Goal: Contribute content: Contribute content

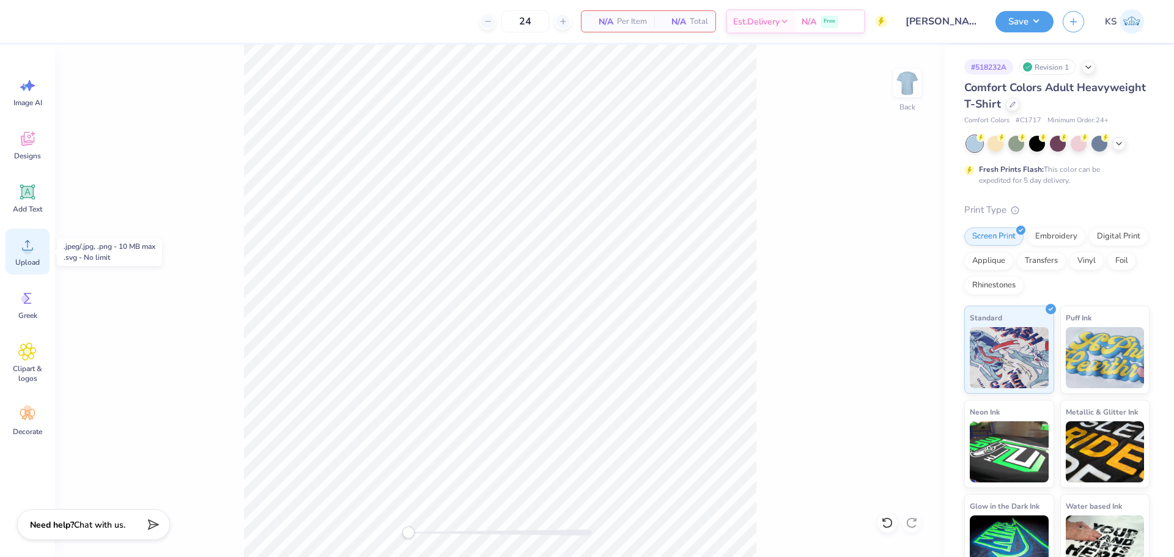
click at [34, 245] on icon at bounding box center [27, 245] width 18 height 18
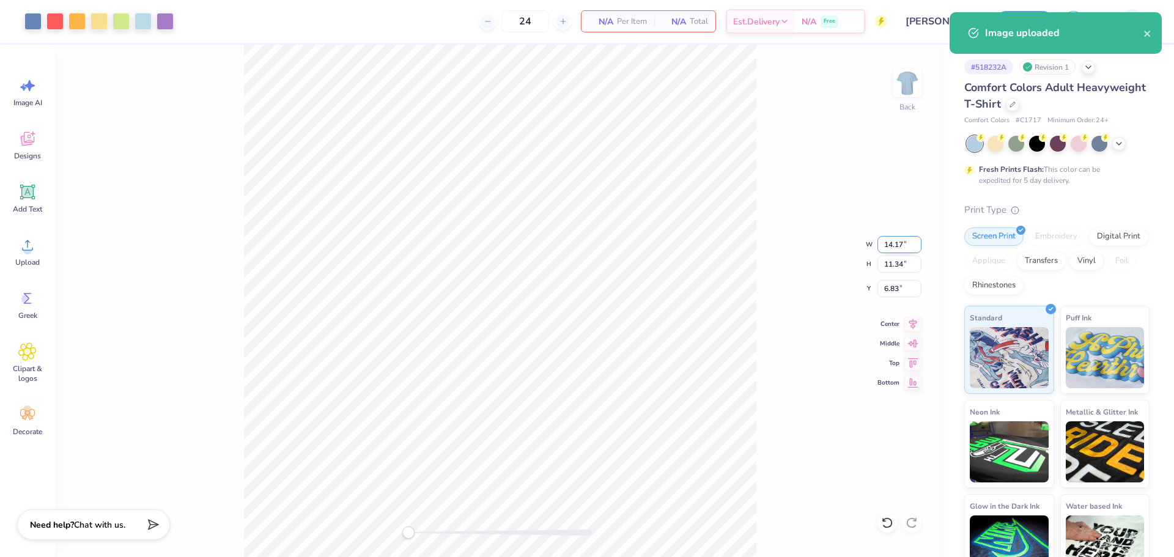
click at [887, 246] on input "14.17" at bounding box center [899, 244] width 44 height 17
type input "12.00"
type input "9.60"
click at [902, 287] on input "7.70" at bounding box center [899, 288] width 44 height 17
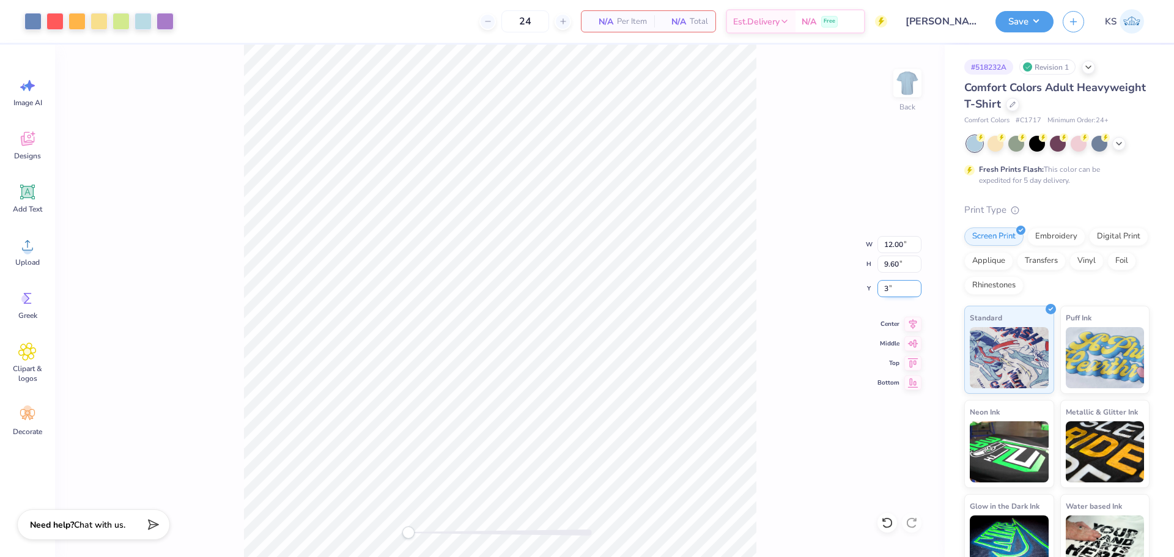
type input "3"
click at [788, 301] on div "Back W 12.00 12.00 " H 9.60 9.60 " Y 3.00 3.00 " Center Middle Top Bottom" at bounding box center [499, 301] width 889 height 512
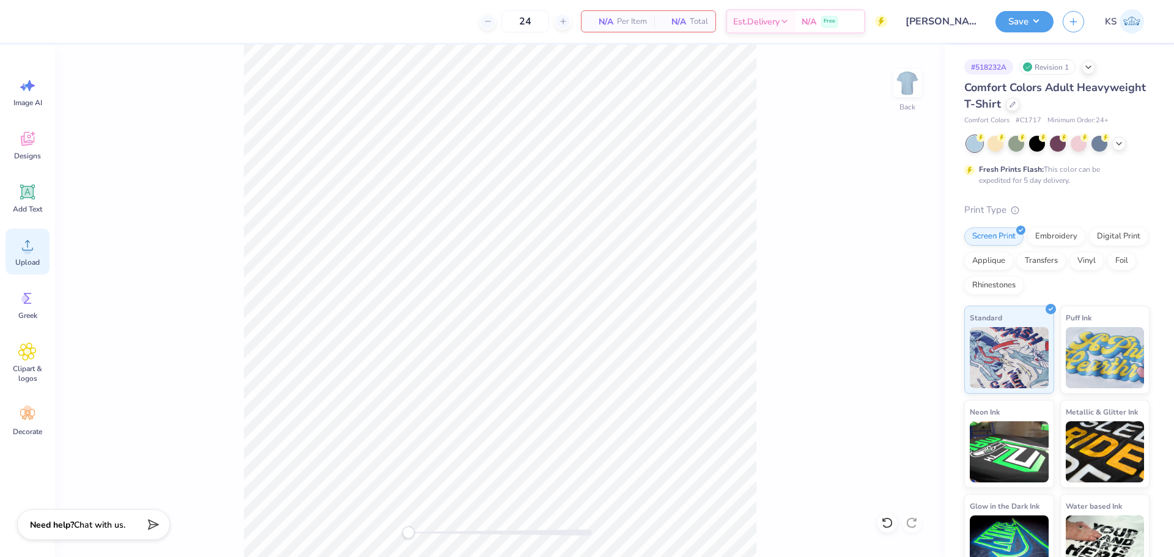
click at [43, 259] on div "Upload" at bounding box center [28, 252] width 44 height 46
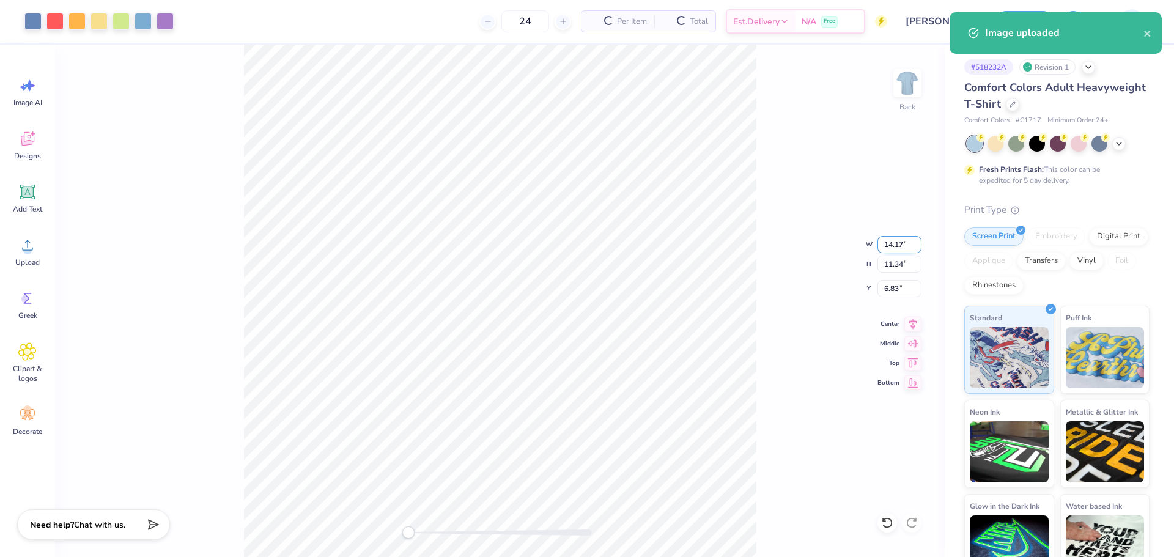
click at [889, 245] on input "14.17" at bounding box center [899, 244] width 44 height 17
type input "12.00"
type input "9.60"
click at [899, 294] on input "7.70" at bounding box center [899, 288] width 44 height 17
type input "3"
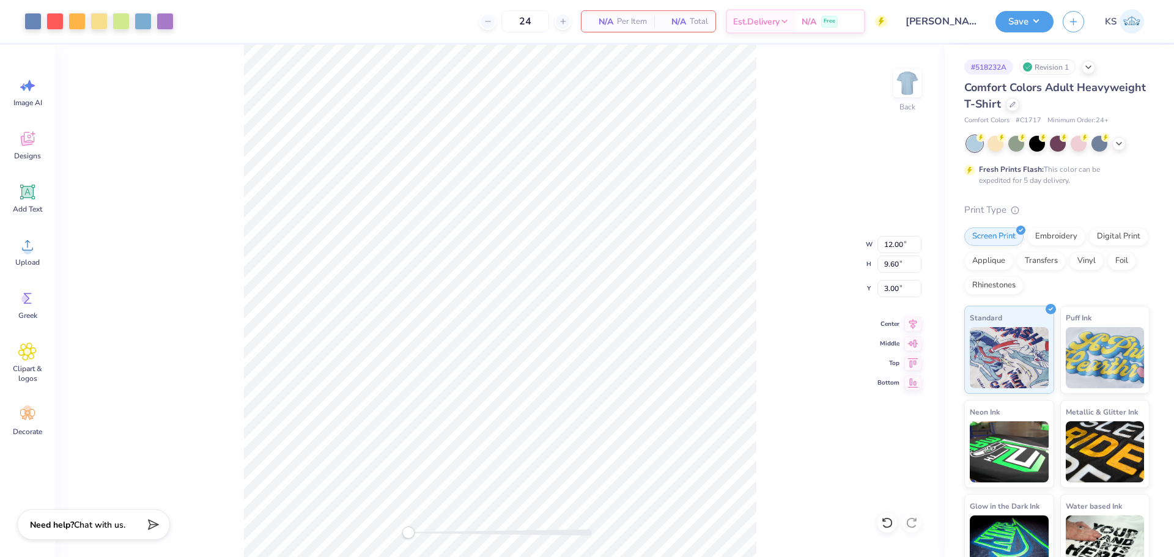
click at [316, 514] on div "Back W 12.00 12.00 " H 9.60 9.60 " Y 3.00 3.00 " Center Middle Top Bottom" at bounding box center [499, 301] width 889 height 512
click at [1035, 23] on button "Save" at bounding box center [1024, 19] width 58 height 21
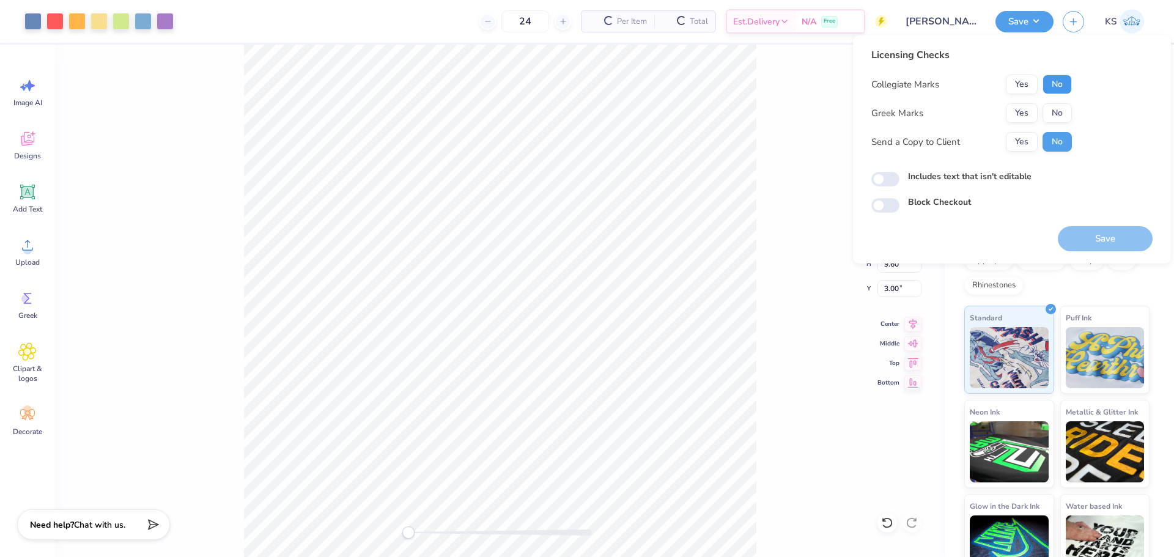
click at [1065, 83] on button "No" at bounding box center [1056, 85] width 29 height 20
click at [1056, 113] on button "No" at bounding box center [1056, 113] width 29 height 20
click at [1023, 137] on button "Yes" at bounding box center [1022, 142] width 32 height 20
click at [1105, 245] on button "Save" at bounding box center [1105, 238] width 95 height 25
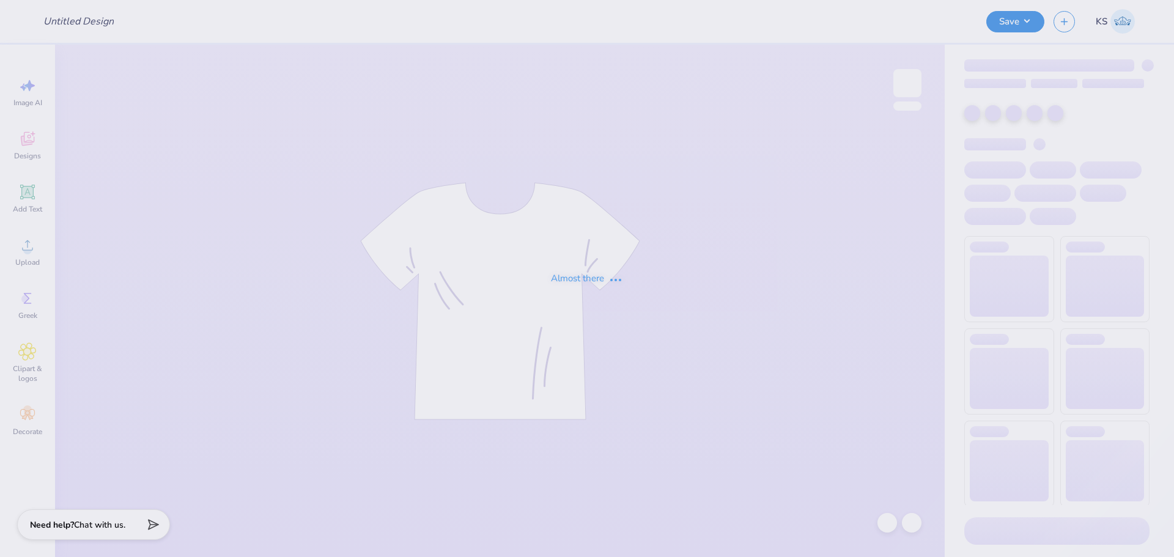
type input "Merch for [PERSON_NAME] High"
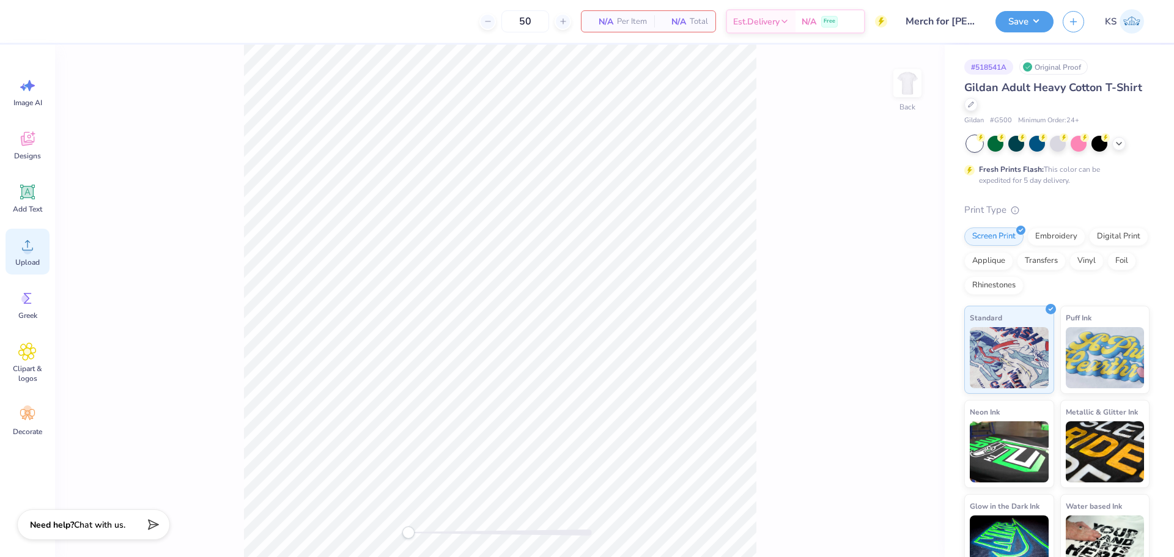
click at [36, 249] on icon at bounding box center [27, 245] width 18 height 18
click at [18, 245] on div "Upload" at bounding box center [28, 252] width 44 height 46
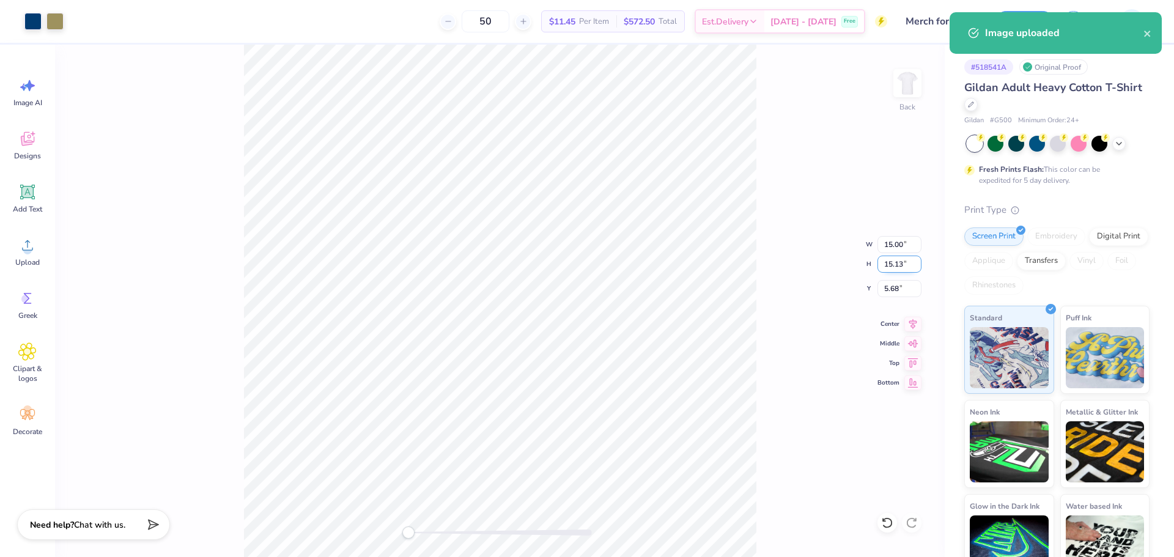
click at [894, 265] on input "15.13" at bounding box center [899, 264] width 44 height 17
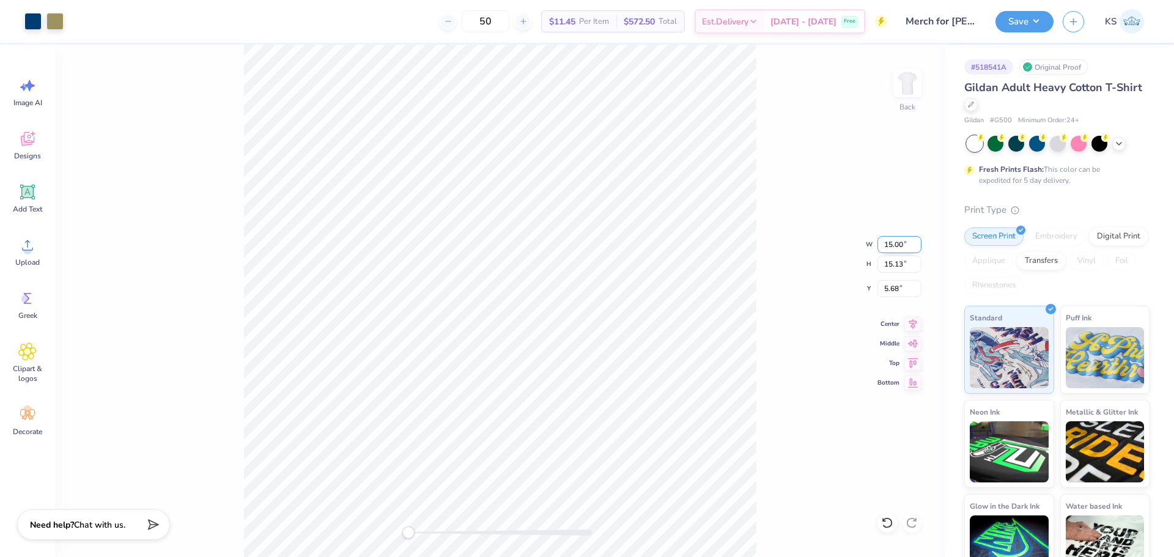
click at [902, 243] on input "15.00" at bounding box center [899, 244] width 44 height 17
type input "4.00"
type input "4.04"
click at [897, 290] on input "11.23" at bounding box center [899, 288] width 44 height 17
type input "3"
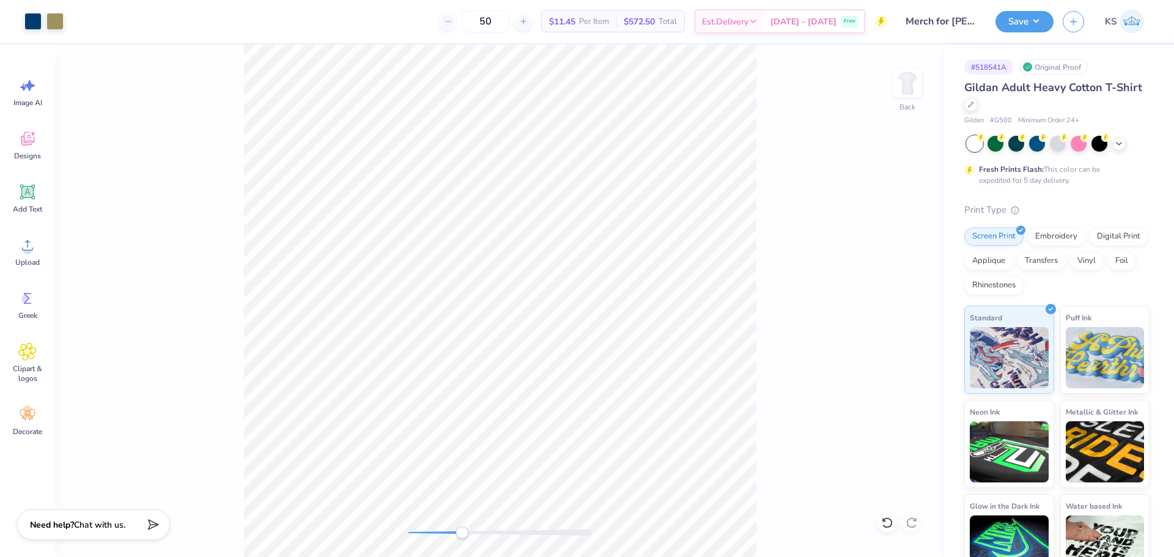
click at [465, 523] on div "Back" at bounding box center [499, 301] width 889 height 512
click at [554, 540] on div "Back W 0.04 0.04 " H 0.05 0.05 " Y 5.90 5.90 " Center Middle Top Bottom" at bounding box center [499, 301] width 889 height 512
click at [889, 521] on icon at bounding box center [887, 523] width 12 height 12
click at [364, 529] on div "Back" at bounding box center [499, 301] width 889 height 512
click at [431, 532] on div at bounding box center [499, 532] width 183 height 6
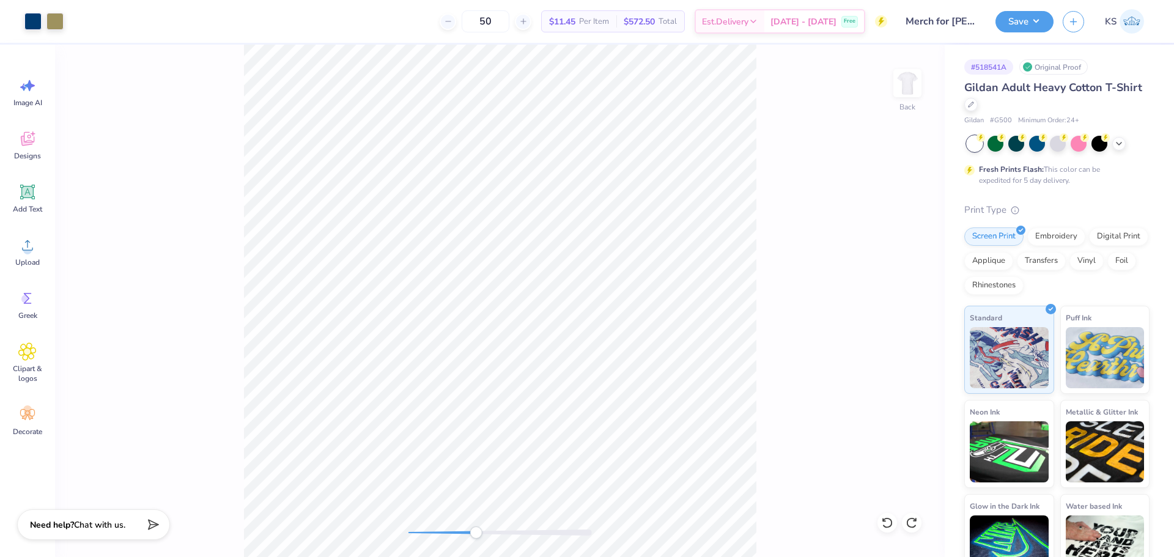
drag, startPoint x: 442, startPoint y: 533, endPoint x: 476, endPoint y: 529, distance: 33.8
click at [476, 529] on div "Accessibility label" at bounding box center [475, 532] width 12 height 12
click at [356, 522] on div "Back W 4.00 4.00 " H 4.04 4.04 " Y 3.00 3.00 " Center Middle Top Bottom" at bounding box center [499, 301] width 889 height 512
click at [907, 87] on img at bounding box center [907, 83] width 49 height 49
click at [31, 242] on icon at bounding box center [27, 245] width 18 height 18
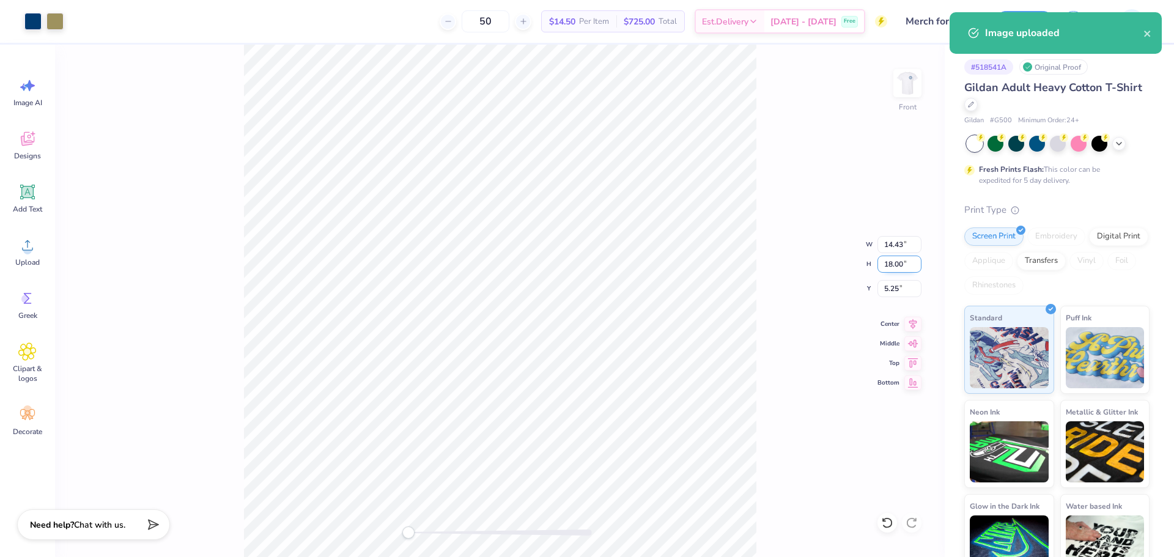
click at [895, 268] on input "18.00" at bounding box center [899, 264] width 44 height 17
type input "15"
type input "12.03"
type input "15.00"
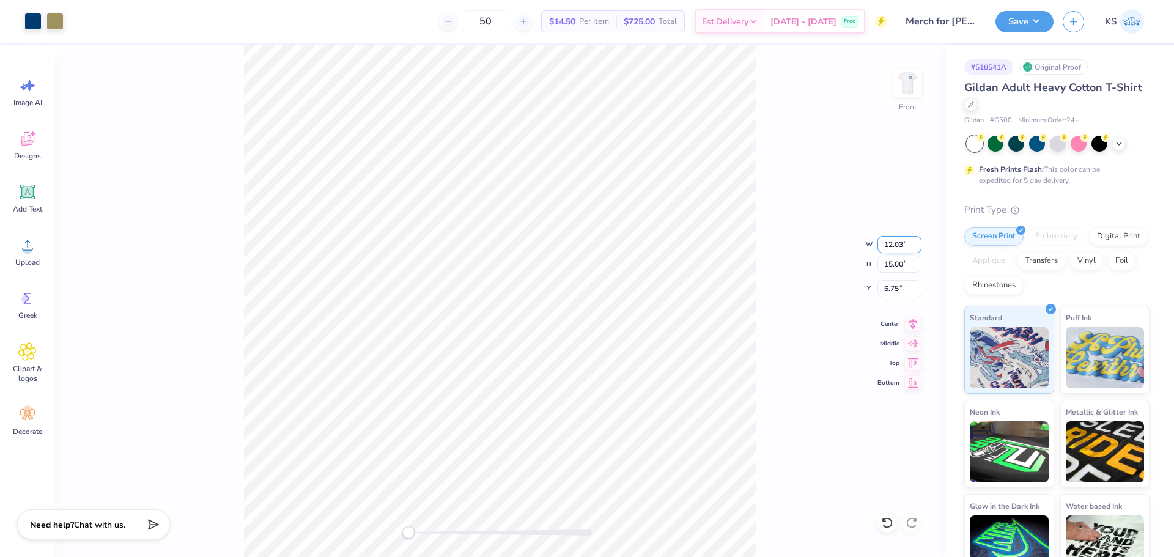
click at [898, 248] on input "12.03" at bounding box center [899, 244] width 44 height 17
click at [896, 293] on input "6.75" at bounding box center [899, 288] width 44 height 17
type input "3"
click at [822, 315] on div "Front W 12.03 12.03 " H 15.00 15.00 " Y 3 3 " Center Middle Top Bottom" at bounding box center [499, 301] width 889 height 512
click at [915, 323] on icon at bounding box center [913, 322] width 8 height 10
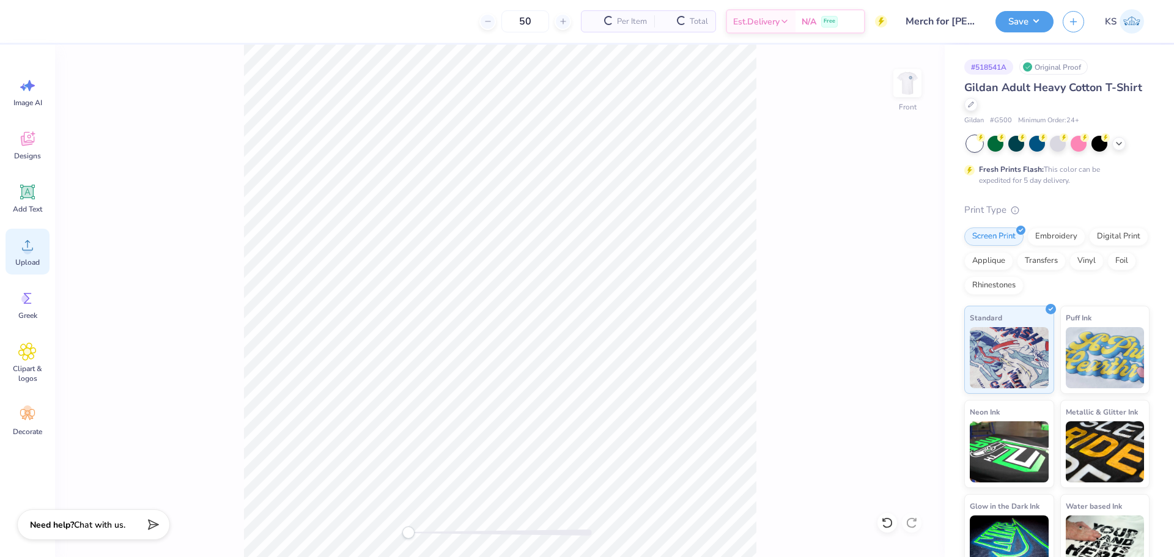
click at [35, 246] on icon at bounding box center [27, 245] width 18 height 18
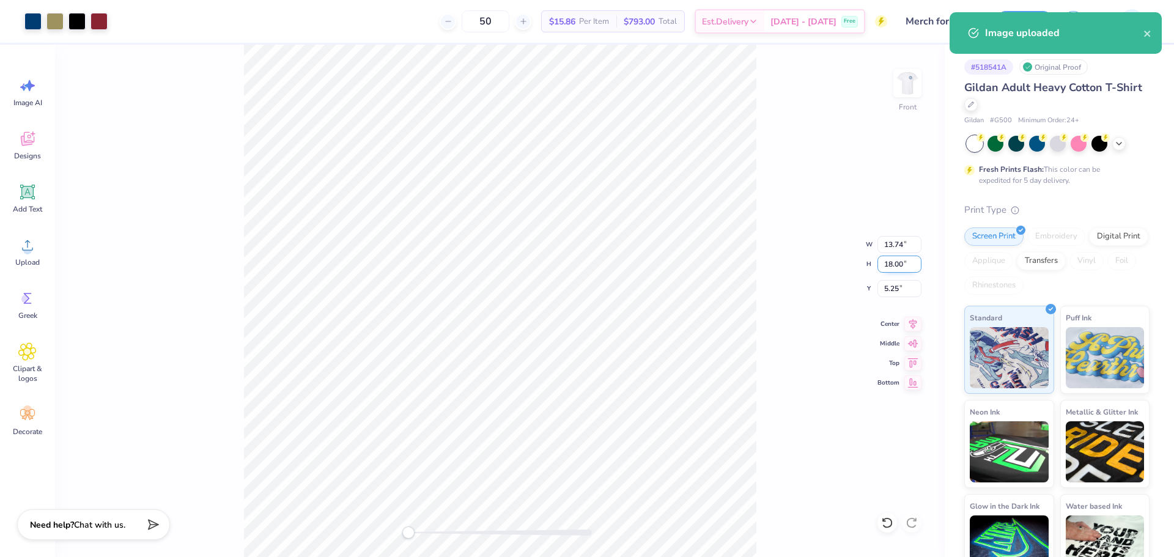
click at [908, 267] on input "18.00" at bounding box center [899, 264] width 44 height 17
type input "15"
type input "11.45"
type input "15.00"
drag, startPoint x: 897, startPoint y: 286, endPoint x: 903, endPoint y: 277, distance: 11.0
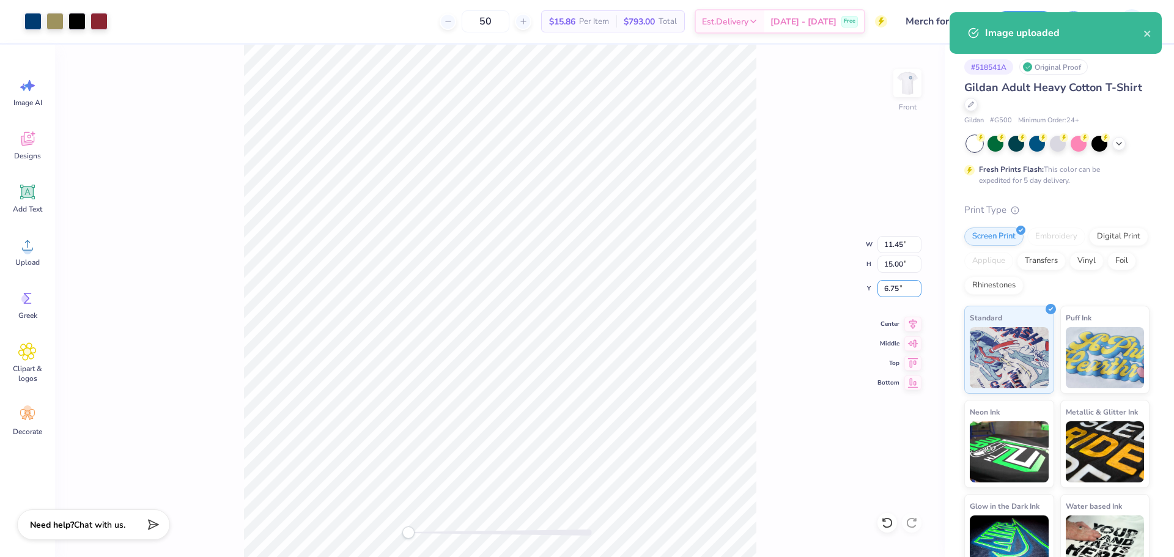
click at [899, 286] on input "6.75" at bounding box center [899, 288] width 44 height 17
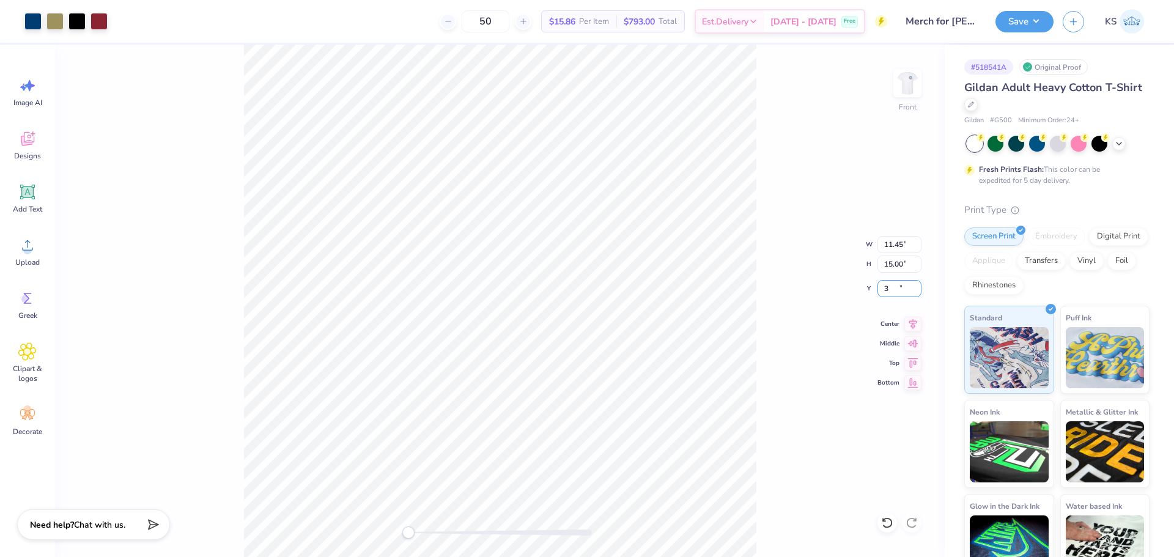
type input "3"
click at [787, 318] on div "Front W 11.45 11.45 " H 15.00 15.00 " Y 3 3 " Center Middle Top Bottom" at bounding box center [499, 301] width 889 height 512
click at [912, 318] on icon at bounding box center [912, 322] width 17 height 15
click at [774, 339] on div "Front W 11.45 11.45 " H 15.00 15.00 " Y 3.00 3.00 " Center Middle Top Bottom" at bounding box center [499, 301] width 889 height 512
click at [913, 83] on img at bounding box center [907, 83] width 49 height 49
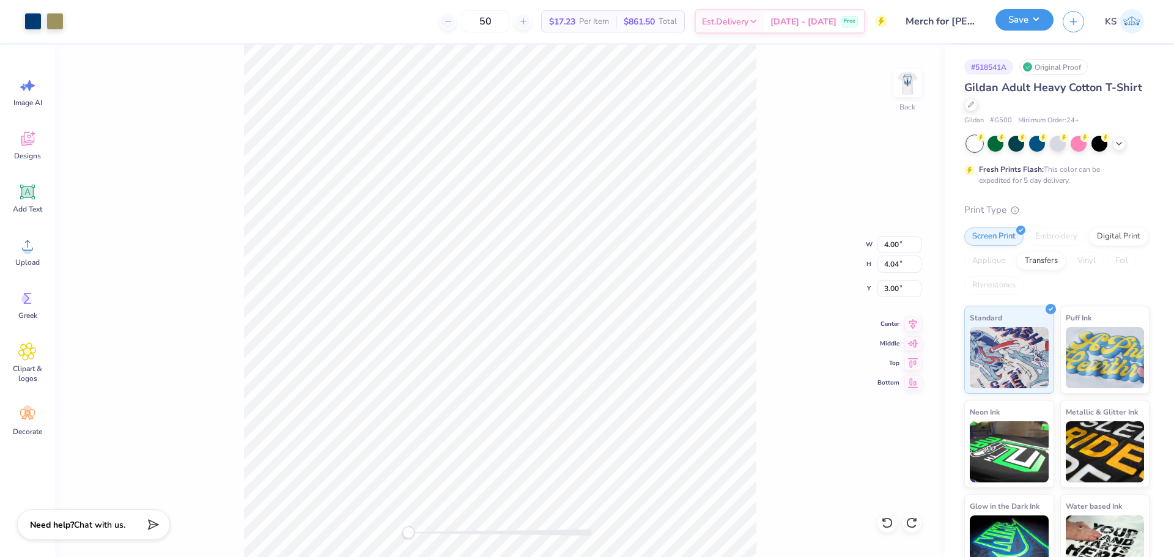
click at [1028, 23] on button "Save" at bounding box center [1024, 19] width 58 height 21
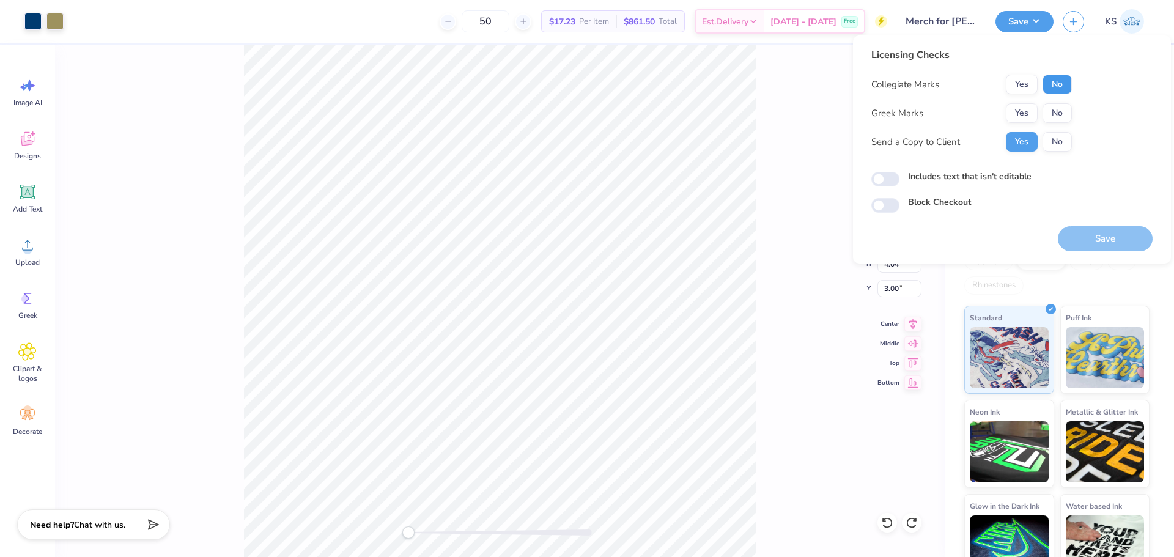
click at [1047, 83] on button "No" at bounding box center [1056, 85] width 29 height 20
click at [1051, 116] on button "No" at bounding box center [1056, 113] width 29 height 20
click at [1084, 243] on button "Save" at bounding box center [1105, 238] width 95 height 25
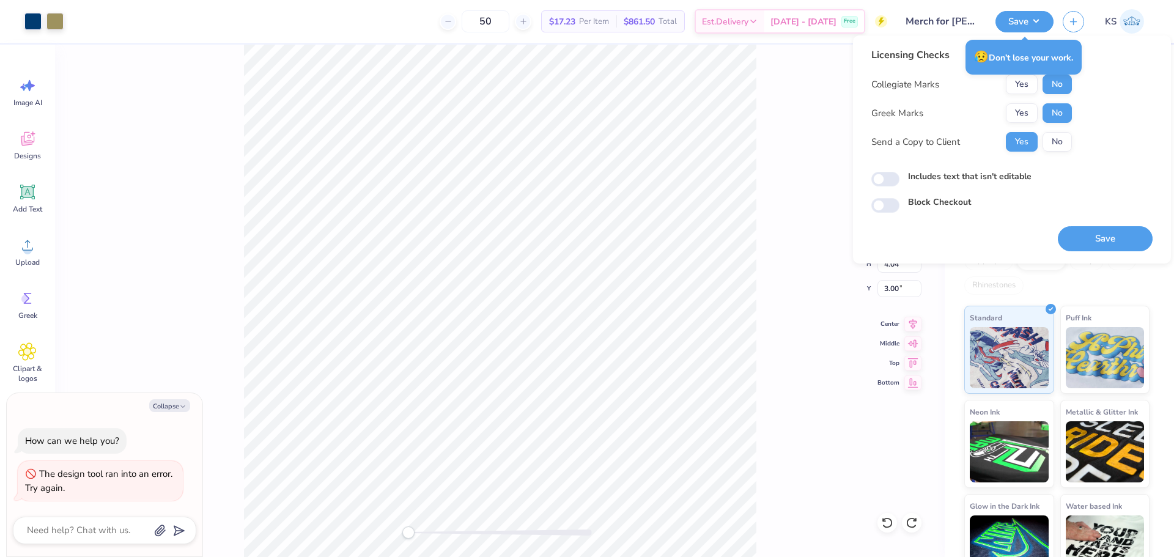
type textarea "x"
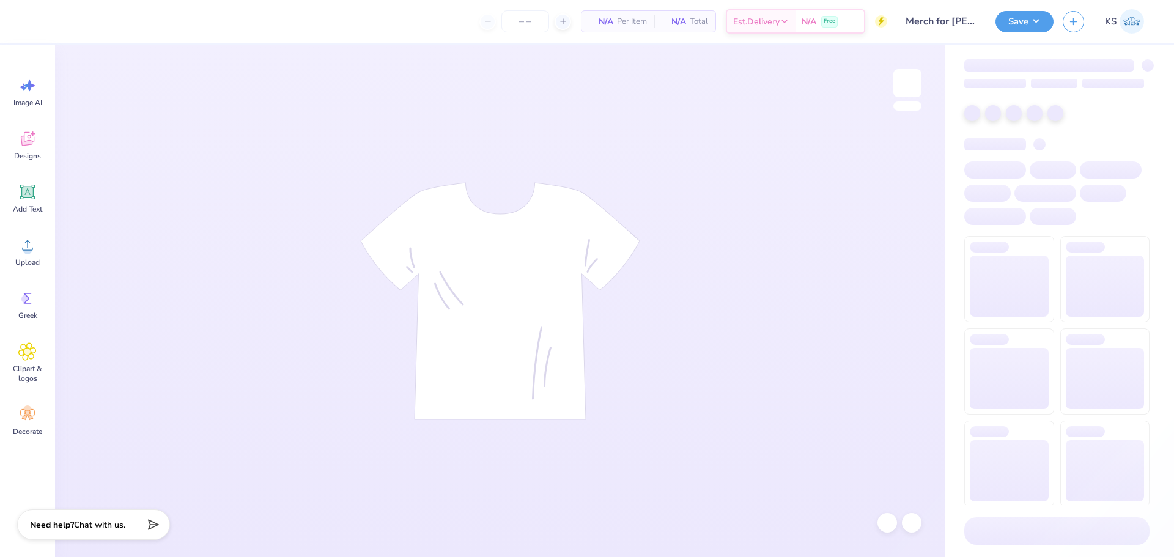
type input "50"
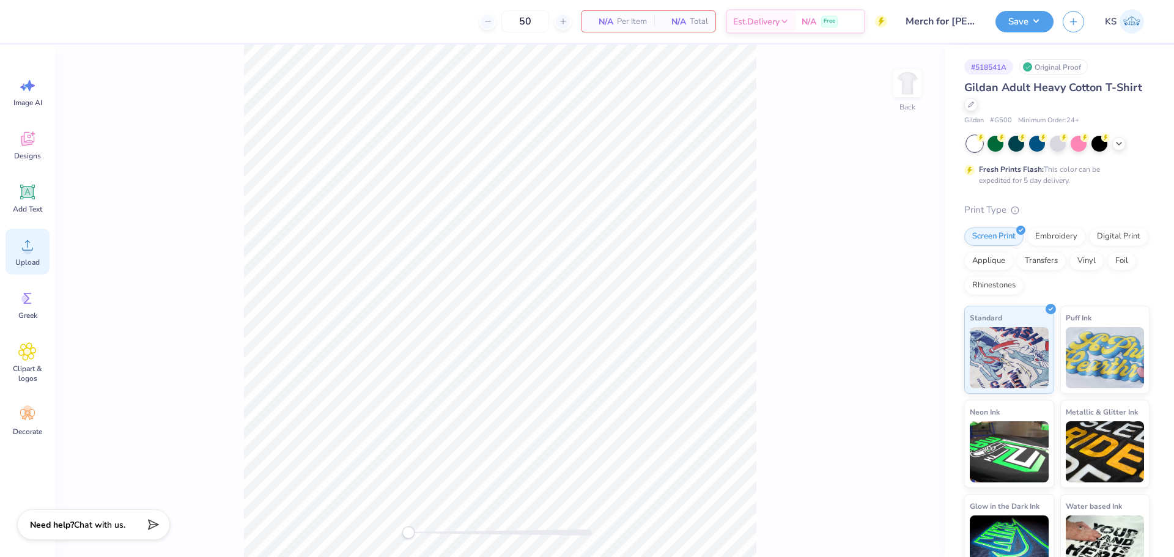
click at [18, 259] on span "Upload" at bounding box center [27, 262] width 24 height 10
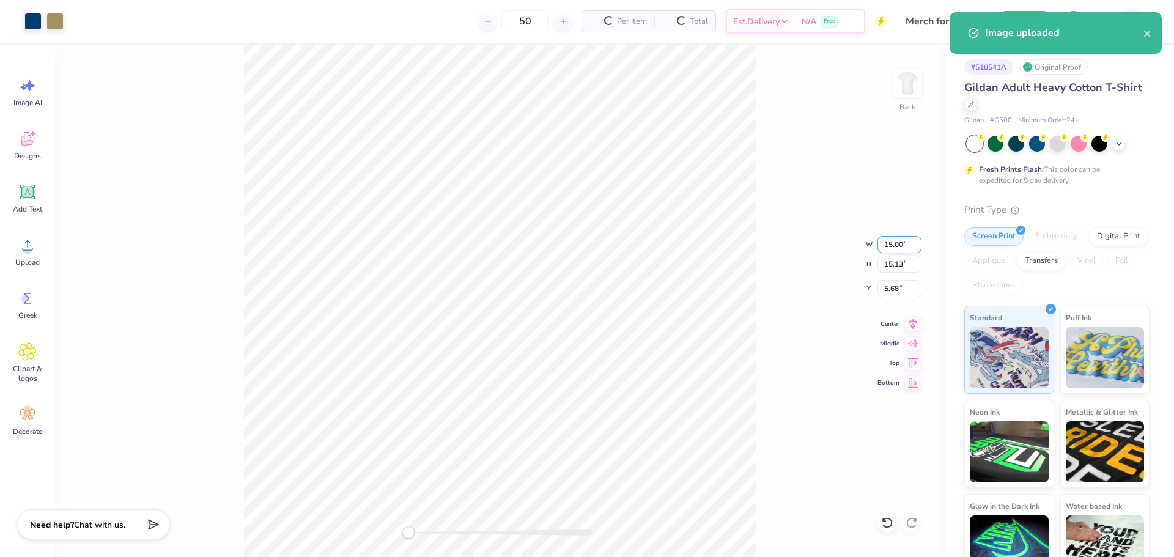
click at [902, 249] on input "15.00" at bounding box center [899, 244] width 44 height 17
type input "4.00"
type input "4.04"
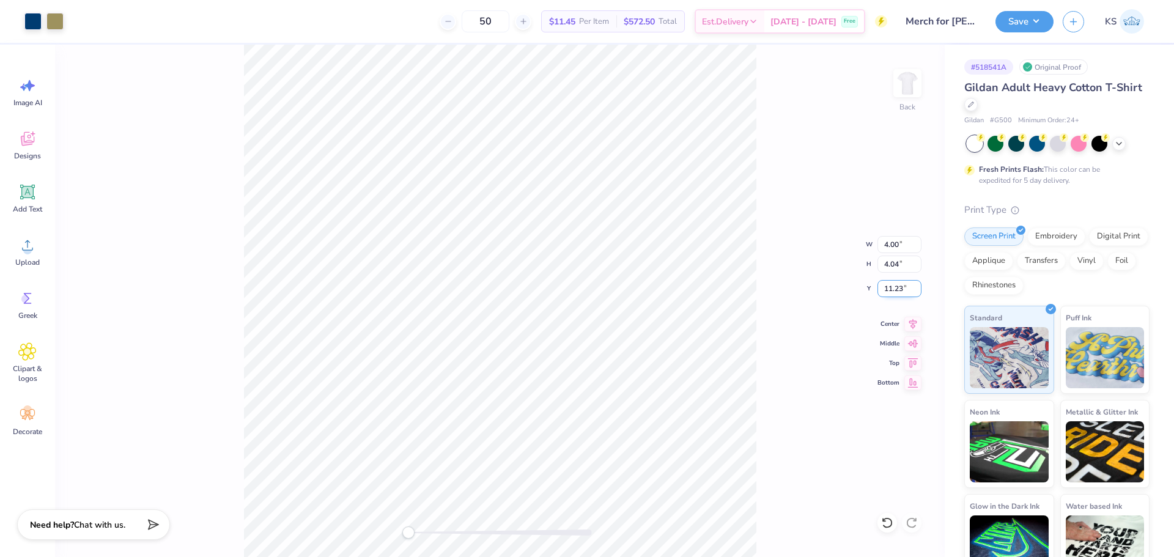
click at [904, 287] on input "11.23" at bounding box center [899, 288] width 44 height 17
type input "3"
click at [905, 98] on div at bounding box center [907, 83] width 56 height 56
click at [22, 246] on icon at bounding box center [27, 245] width 18 height 18
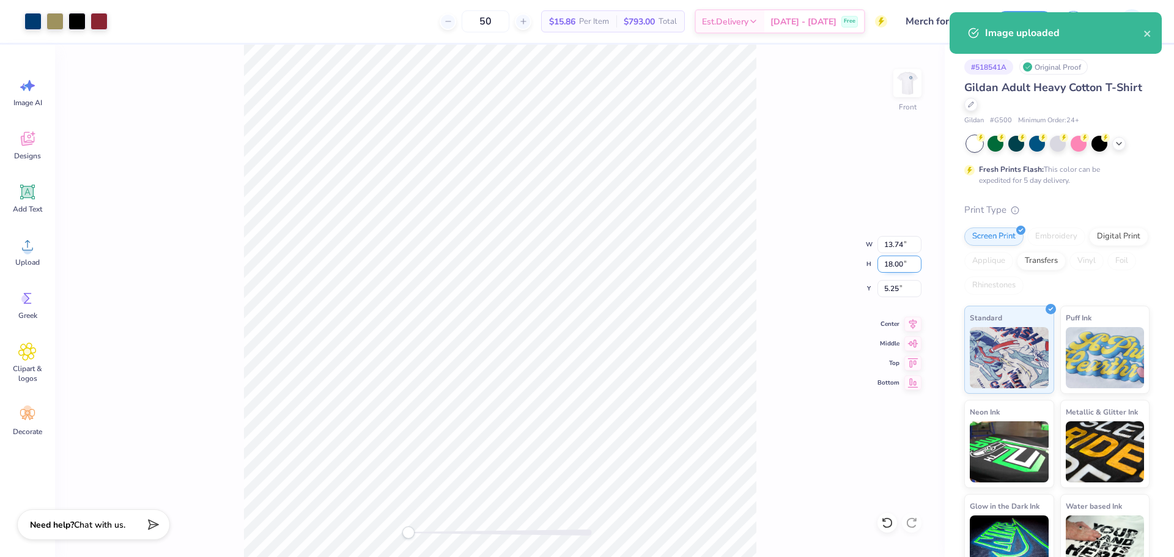
click at [900, 265] on input "18.00" at bounding box center [899, 264] width 44 height 17
type input "15"
type input "11.45"
type input "15.00"
drag, startPoint x: 892, startPoint y: 282, endPoint x: 896, endPoint y: 276, distance: 7.1
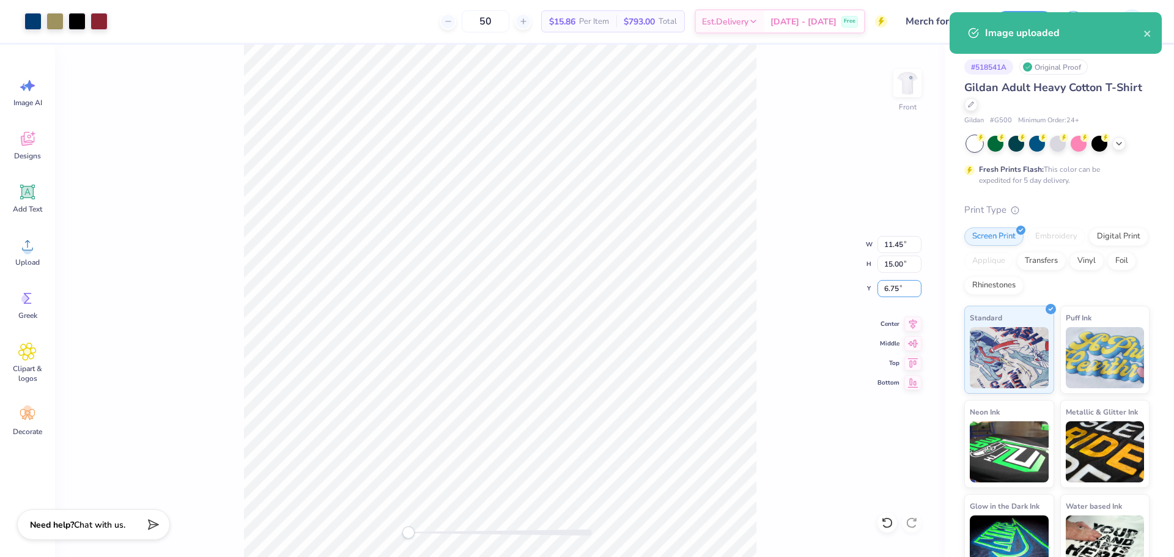
click at [893, 282] on input "6.75" at bounding box center [899, 288] width 44 height 17
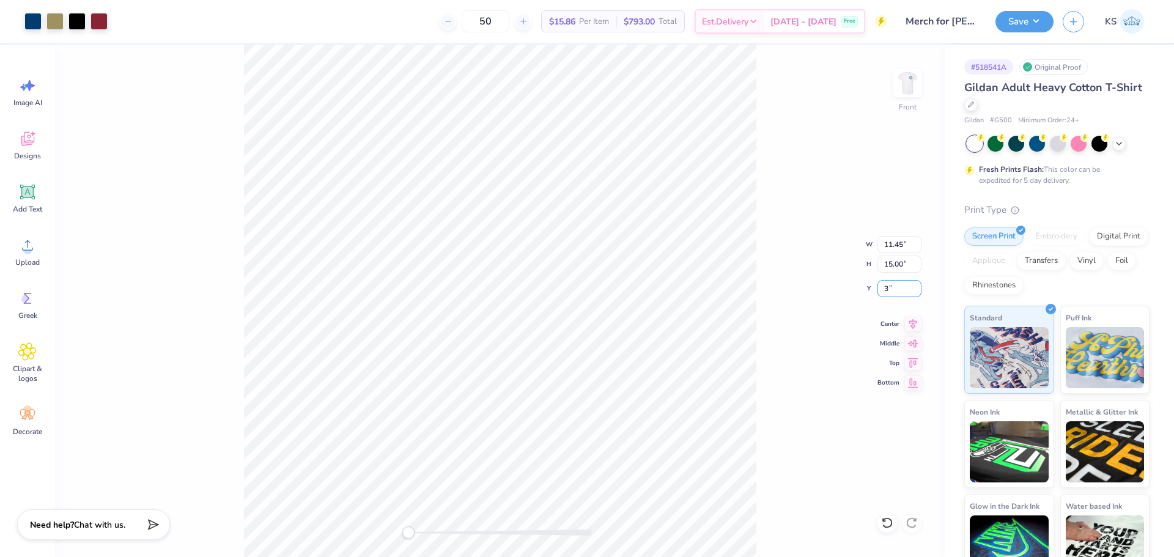
type input "3"
click at [915, 323] on icon at bounding box center [913, 322] width 8 height 10
click at [1050, 18] on button "Save" at bounding box center [1024, 19] width 58 height 21
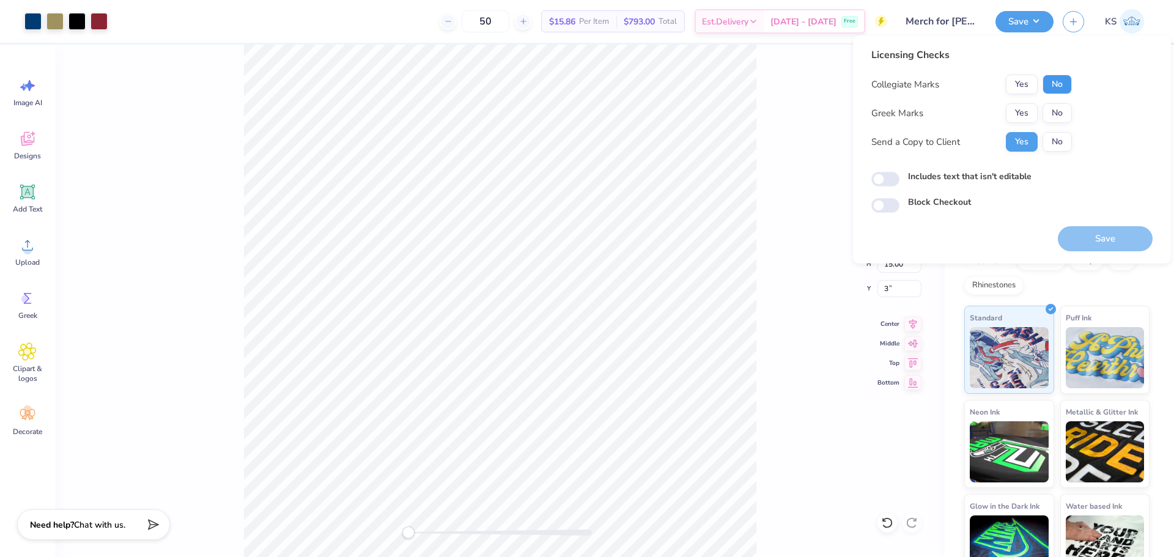
click at [1055, 91] on button "No" at bounding box center [1056, 85] width 29 height 20
click at [1059, 110] on button "No" at bounding box center [1056, 113] width 29 height 20
click at [1090, 233] on button "Save" at bounding box center [1105, 238] width 95 height 25
